Goal: Information Seeking & Learning: Find contact information

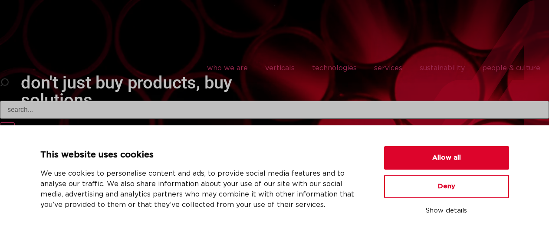
scroll to position [390, 0]
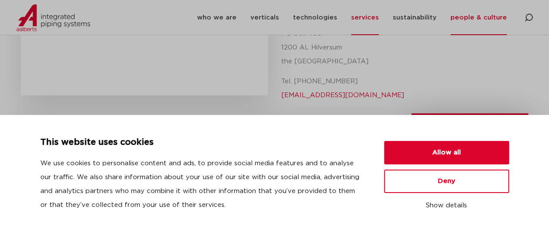
scroll to position [422, 0]
drag, startPoint x: 363, startPoint y: 48, endPoint x: 302, endPoint y: 55, distance: 60.7
click at [296, 75] on p "Tel. +31 (0) 35 6884 211 info@aalberts-ips.com" at bounding box center [401, 89] width 241 height 28
copy p "31 (0) 35 6884 211"
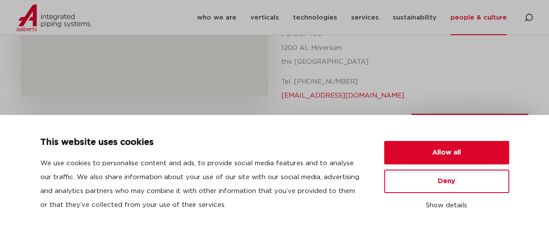
copy p "+31 (0) 35 6884 211"
